Goal: Task Accomplishment & Management: Manage account settings

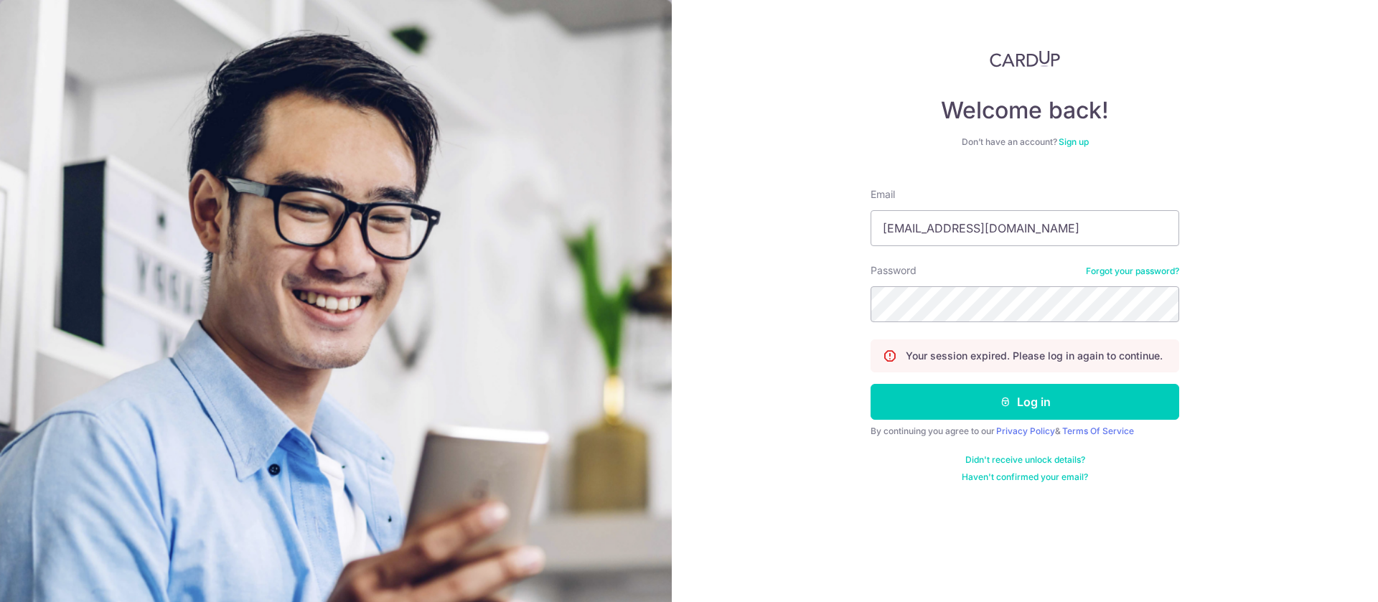
type input "[EMAIL_ADDRESS][DOMAIN_NAME]"
click at [999, 400] on button "Log in" at bounding box center [1025, 402] width 309 height 36
